Goal: Transaction & Acquisition: Purchase product/service

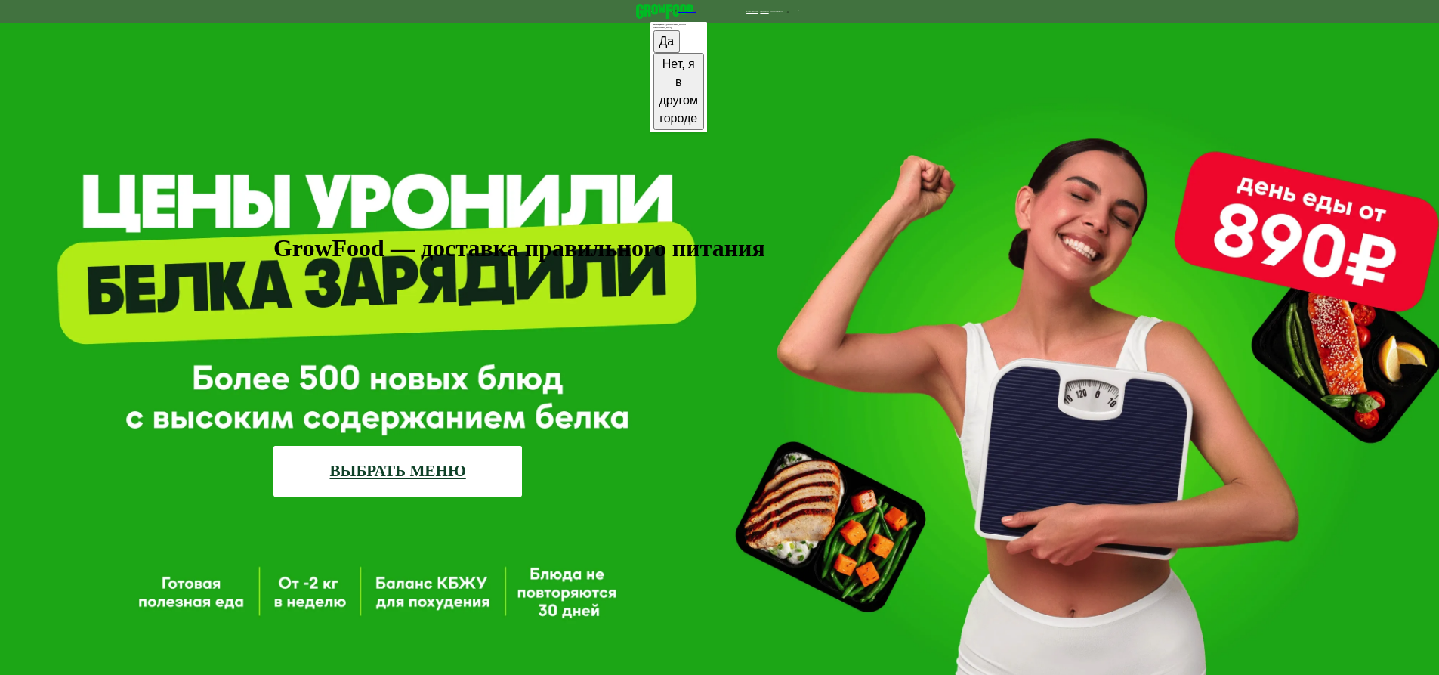
click at [653, 53] on button "Да" at bounding box center [666, 41] width 27 height 23
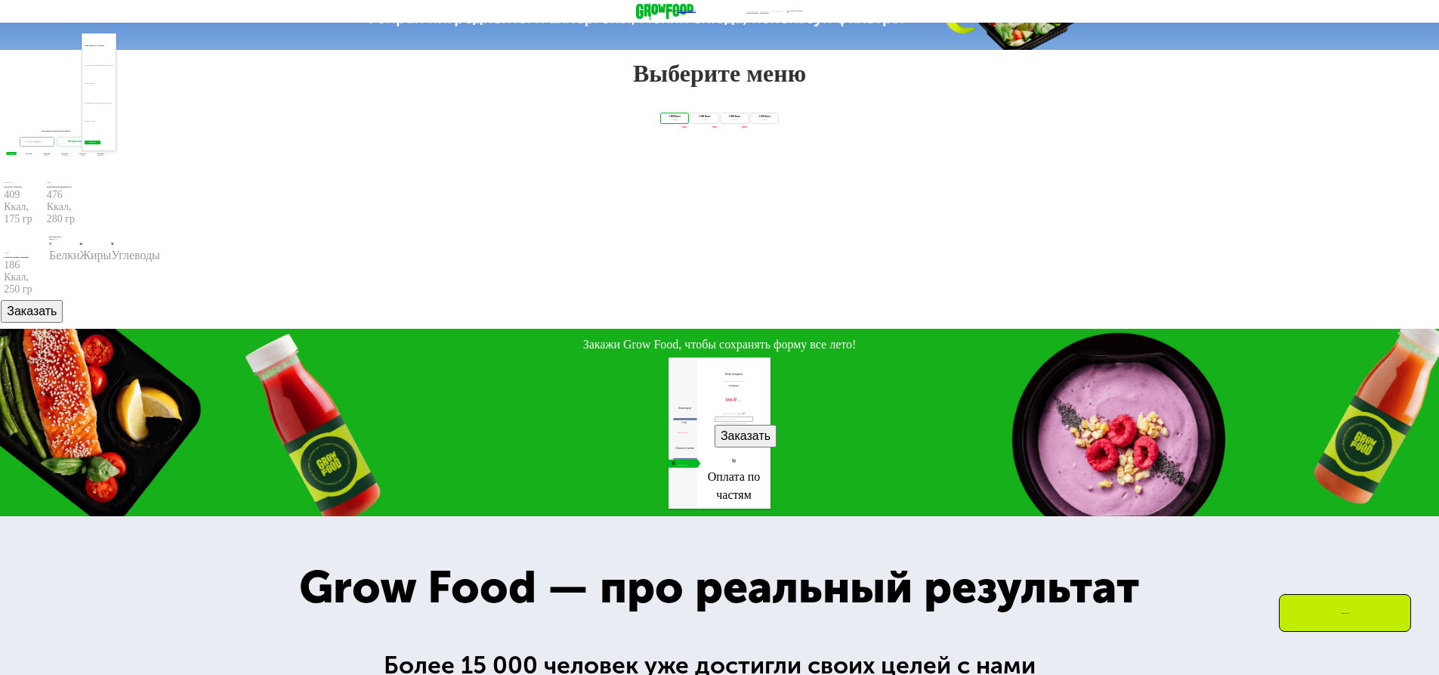
scroll to position [851, 0]
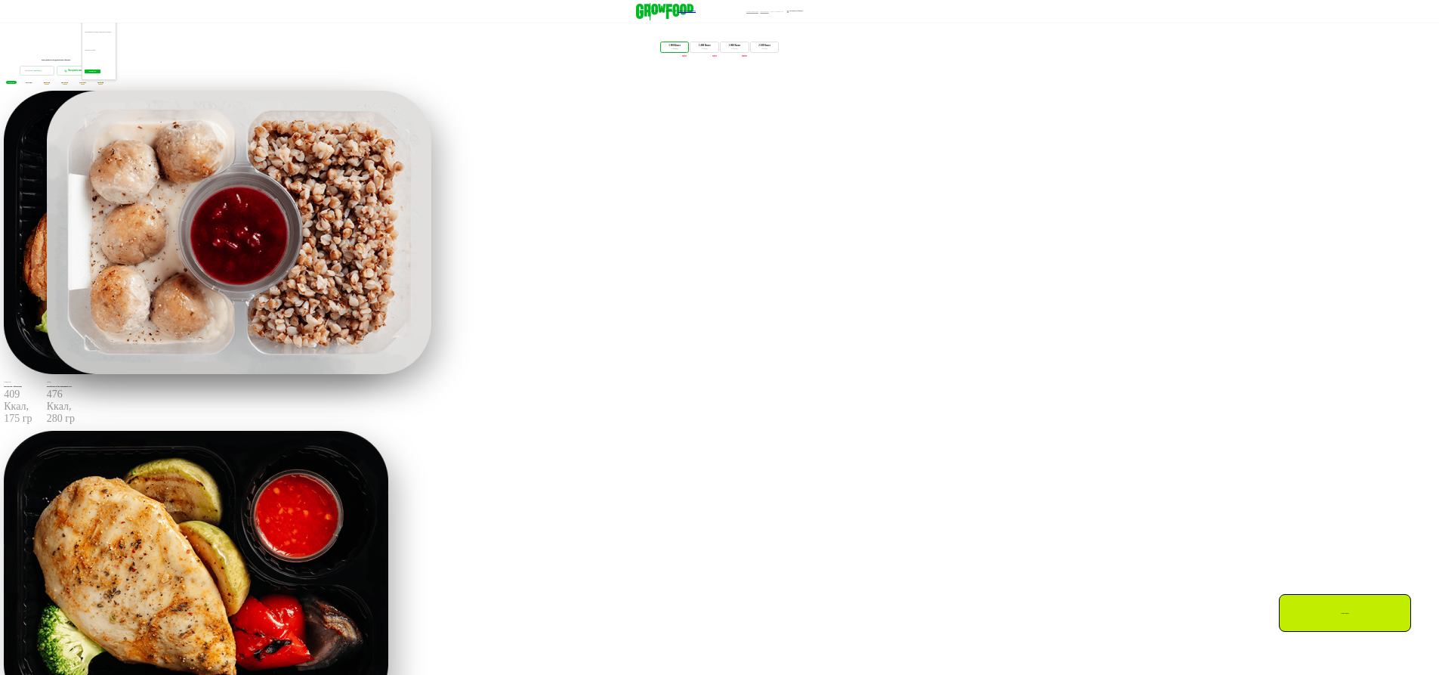
click at [431, 374] on img at bounding box center [239, 232] width 385 height 283
click at [84, 425] on div "Обед Митболы и брусничный соус 476 Ккал, 280 гр" at bounding box center [65, 403] width 37 height 45
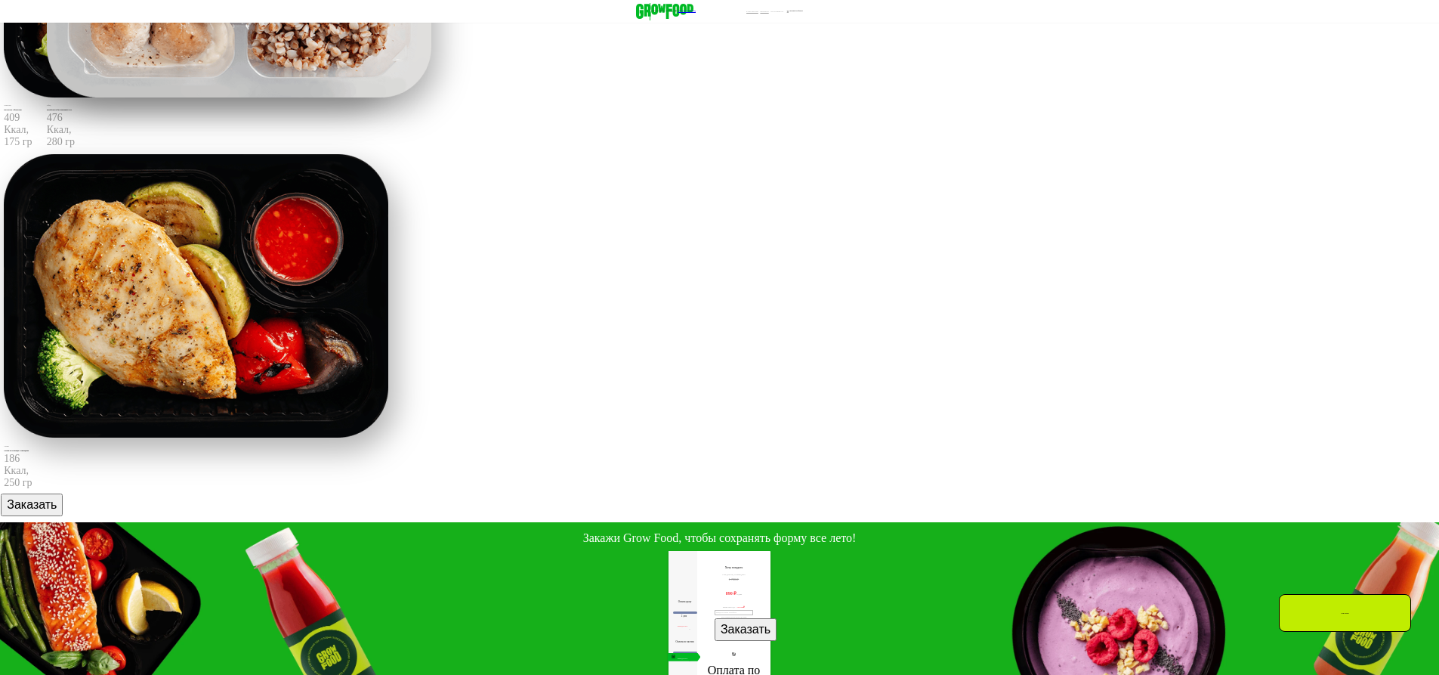
scroll to position [770, 0]
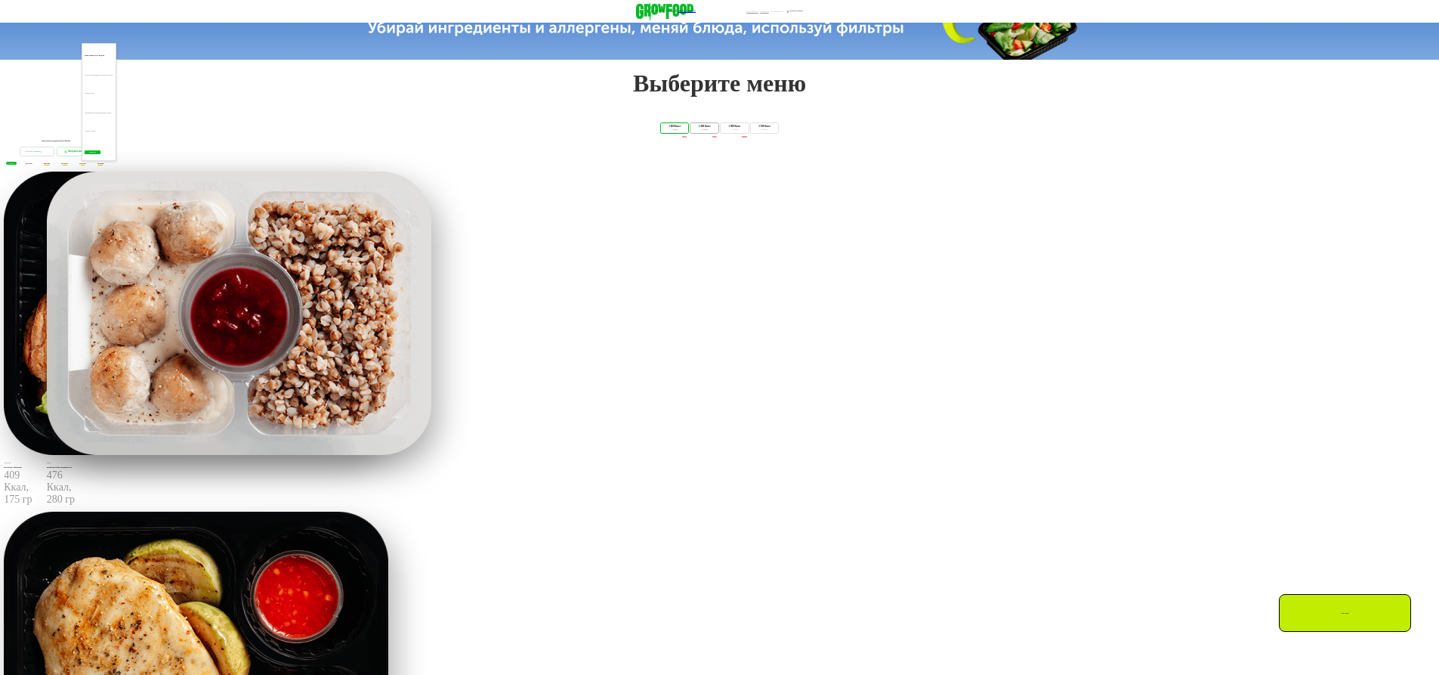
click at [694, 128] on div "1 400 Ккал" at bounding box center [705, 126] width 23 height 3
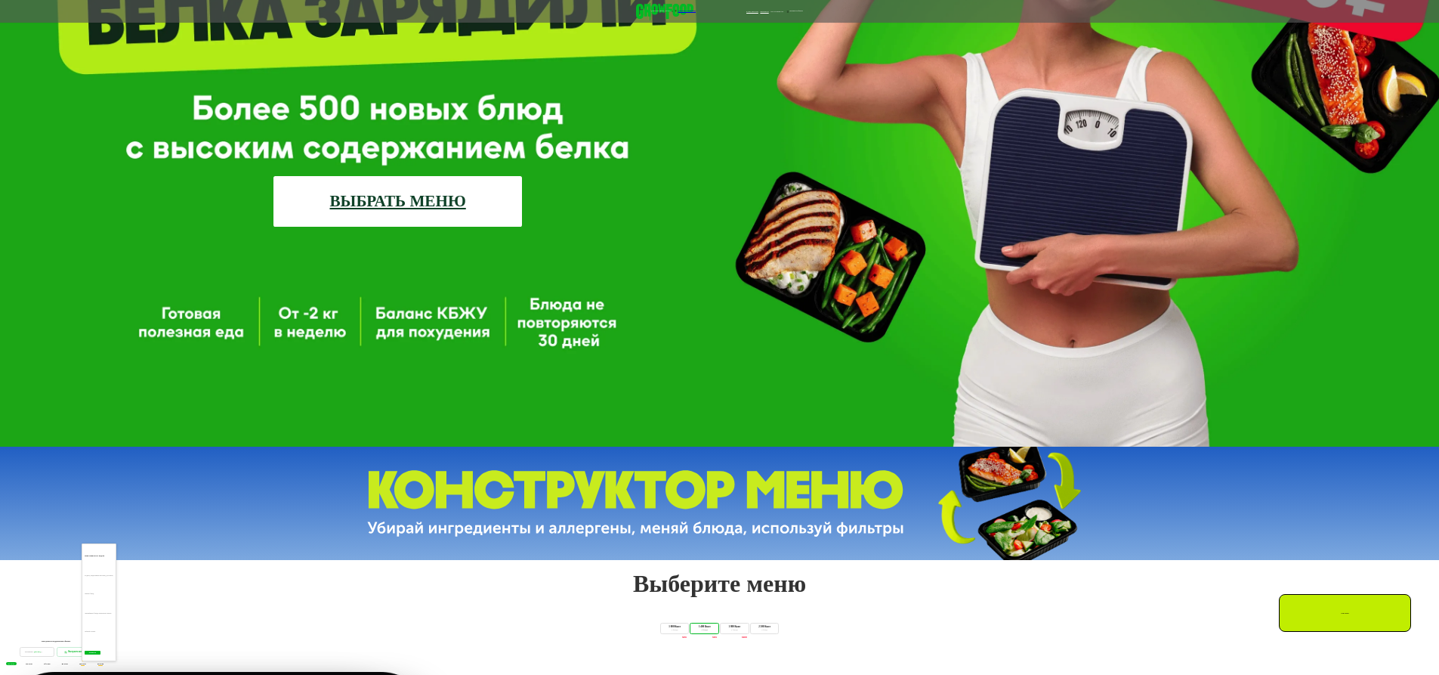
scroll to position [0, 0]
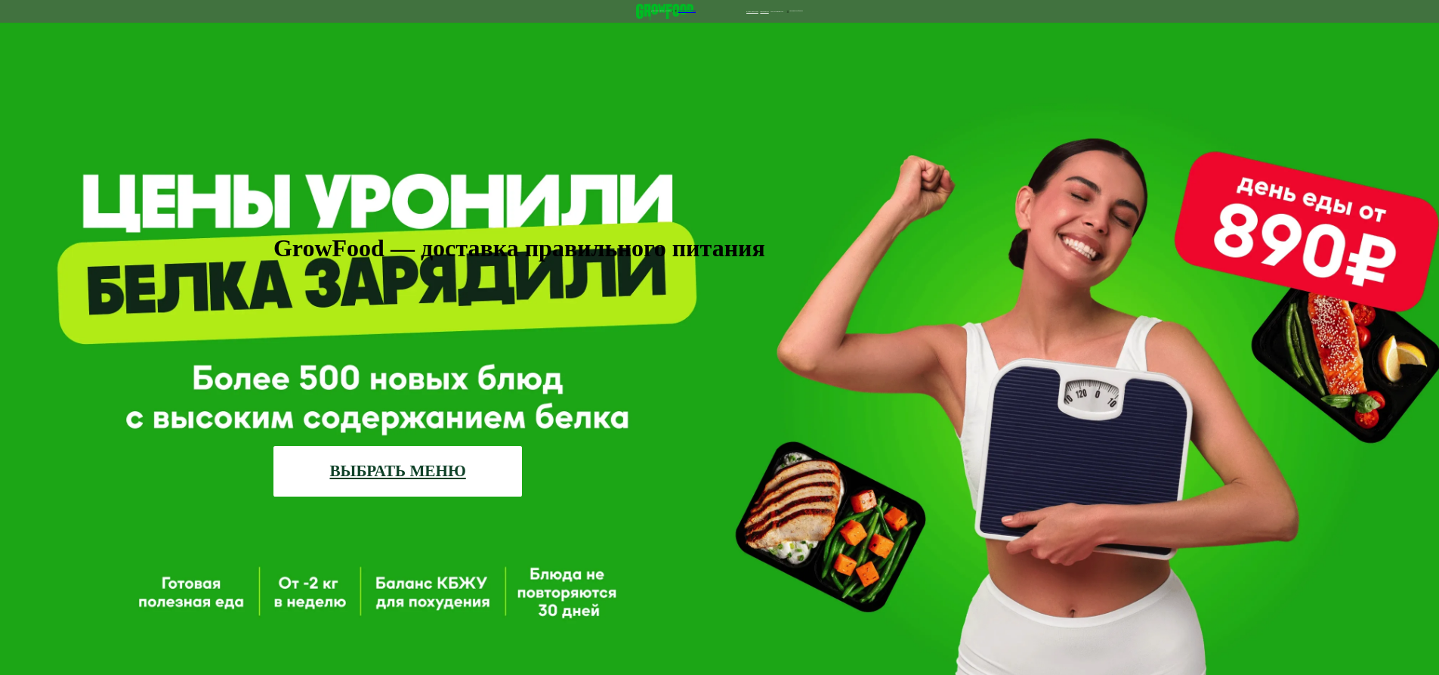
click at [428, 446] on link "ВЫБРАТЬ МЕНЮ" at bounding box center [397, 471] width 249 height 50
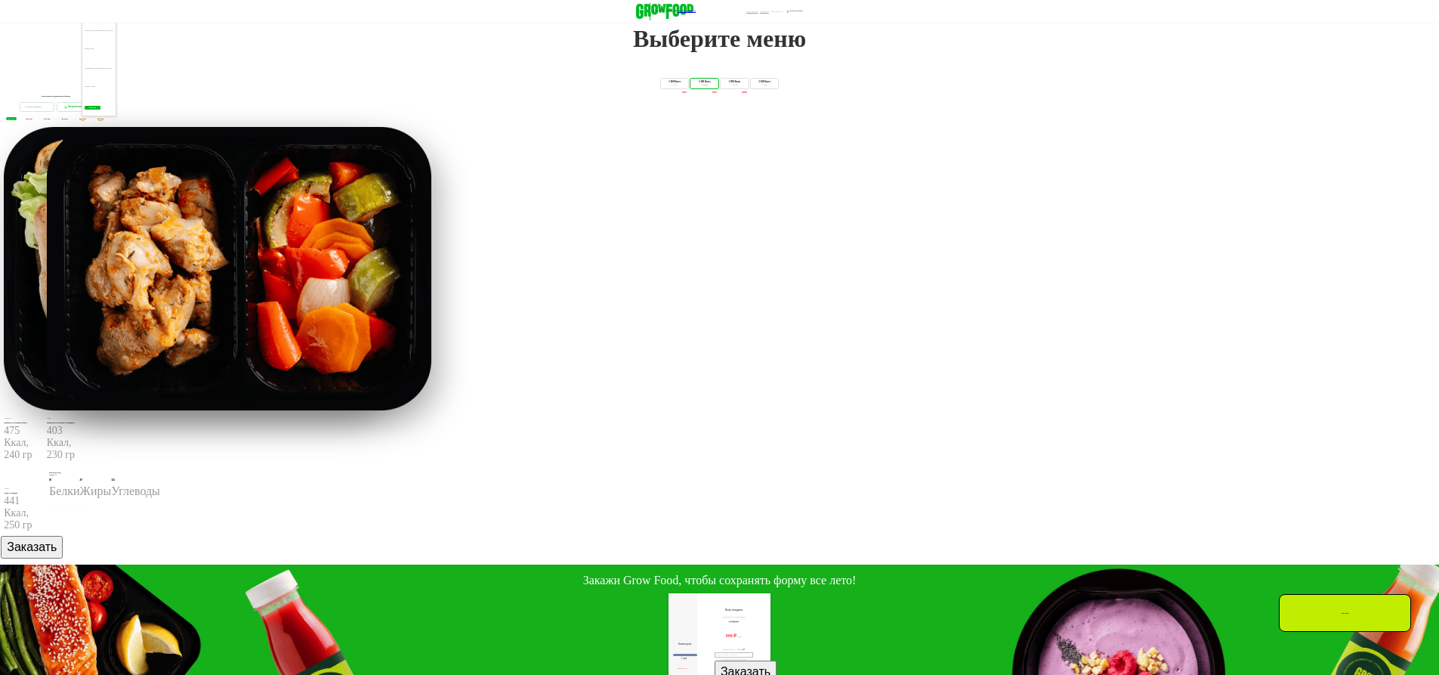
scroll to position [816, 0]
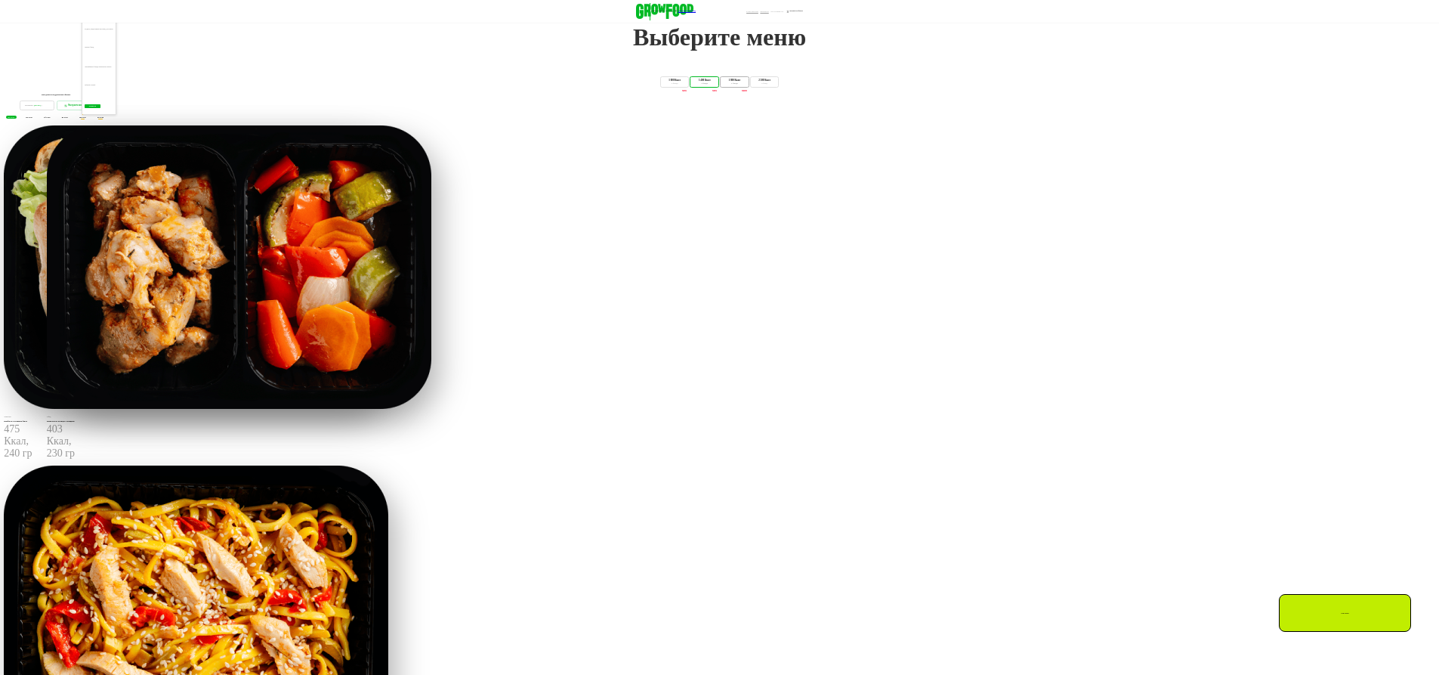
click at [746, 82] on div "1 800 Ккал" at bounding box center [734, 80] width 23 height 3
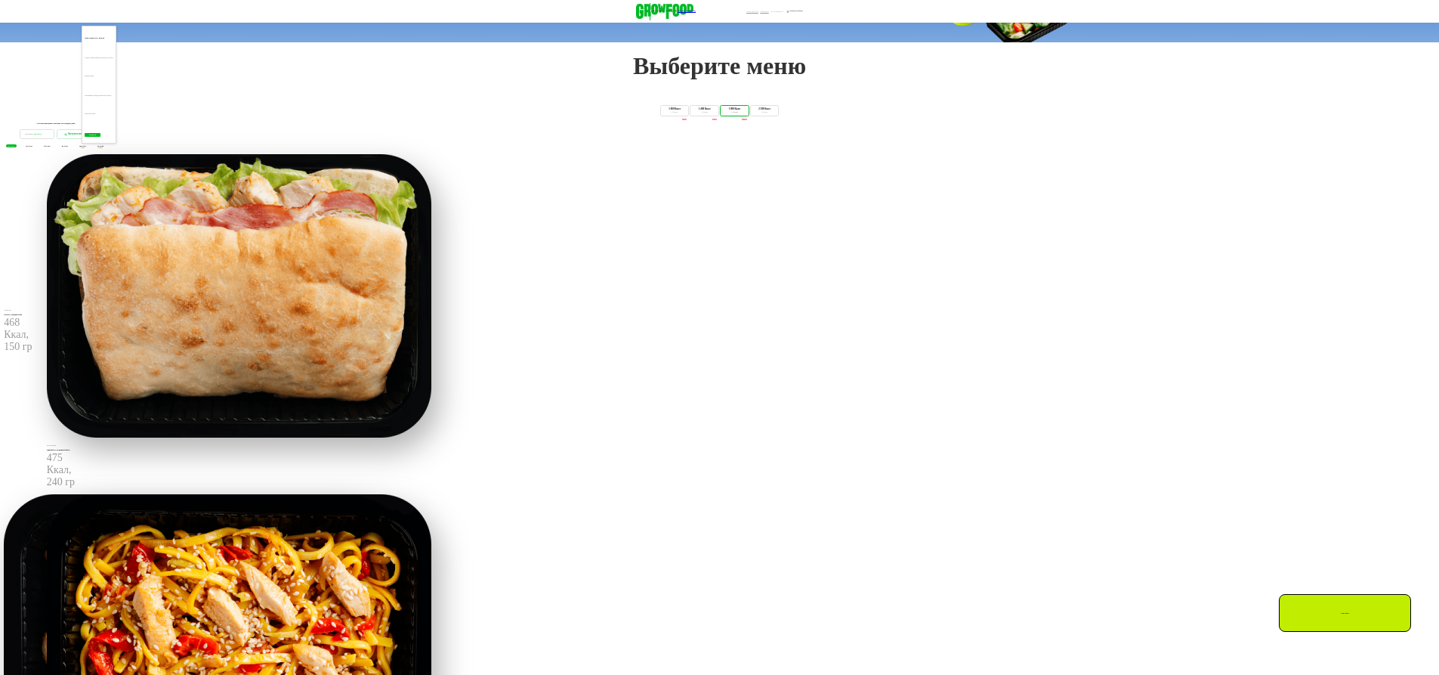
scroll to position [783, 0]
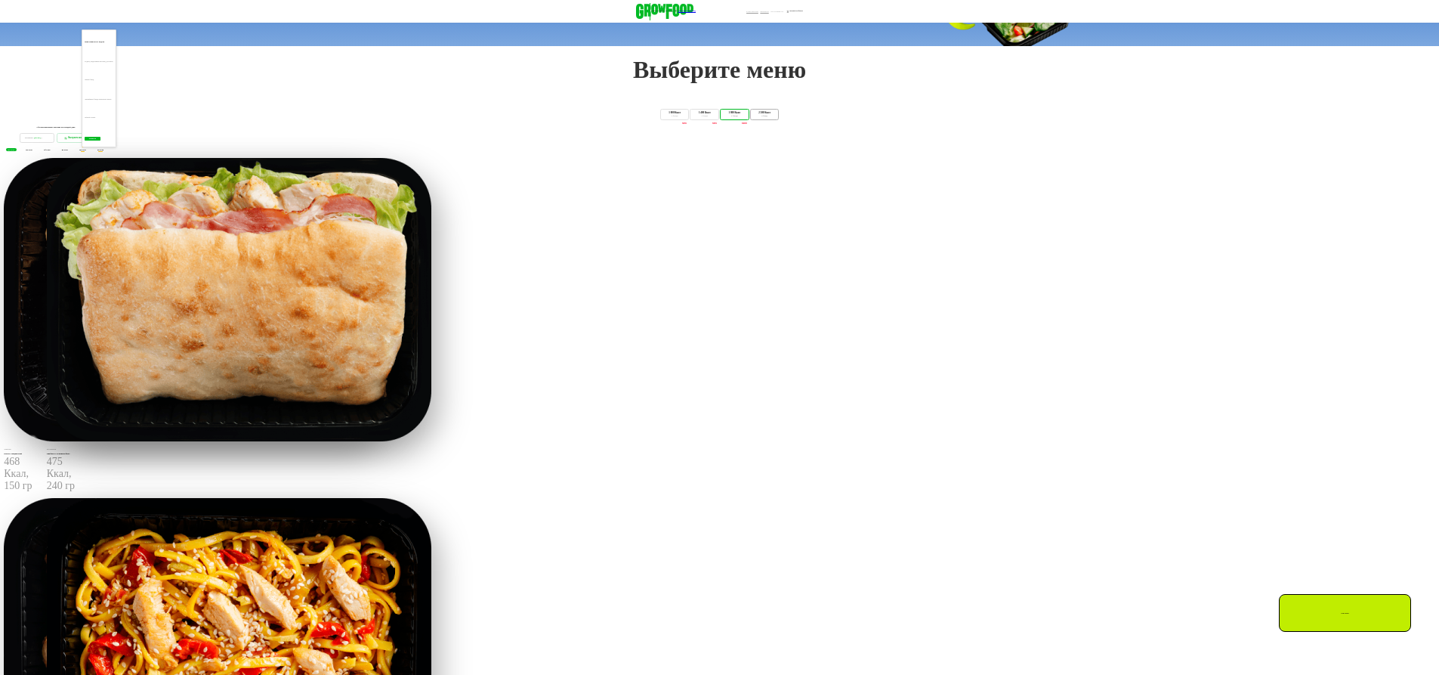
click at [776, 115] on div "2 500 Ккал" at bounding box center [764, 113] width 23 height 3
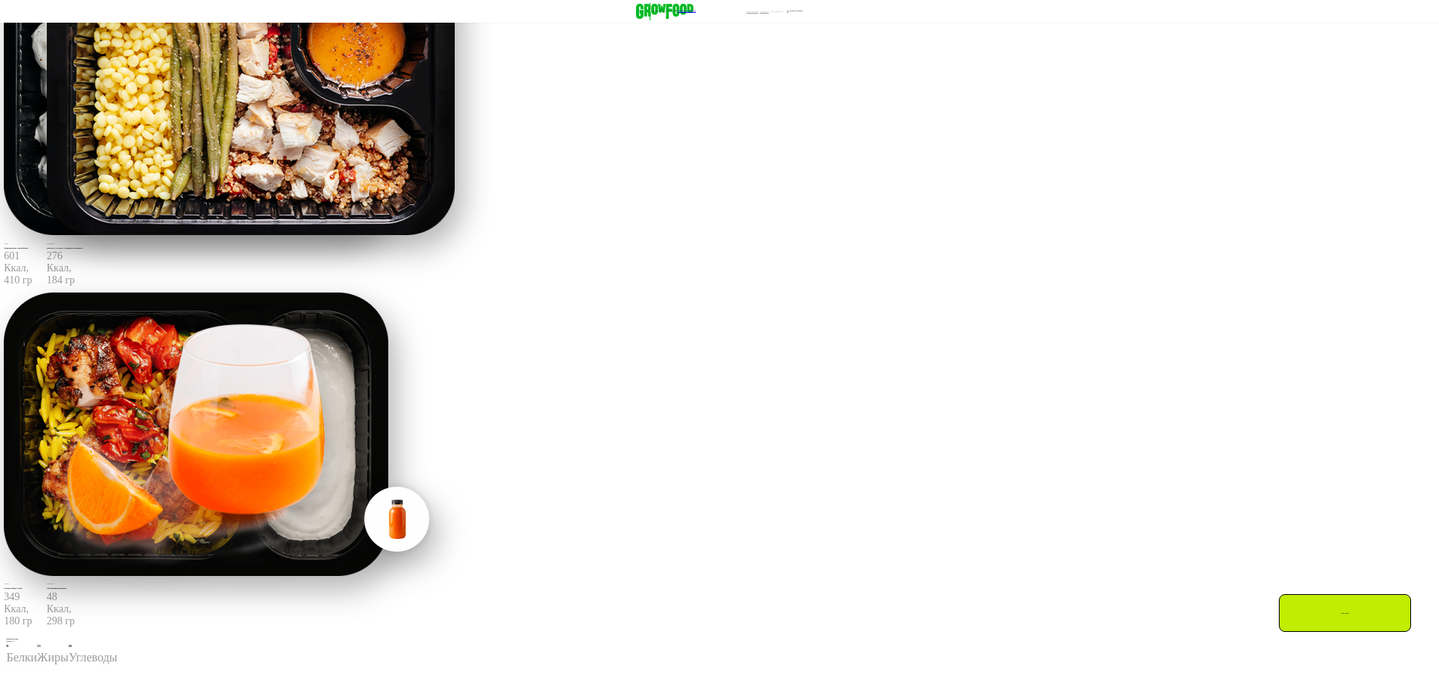
scroll to position [721, 0]
